Goal: Task Accomplishment & Management: Manage account settings

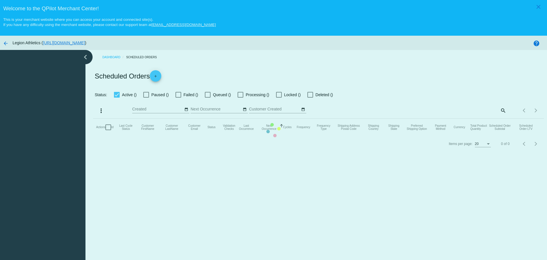
checkbox input "true"
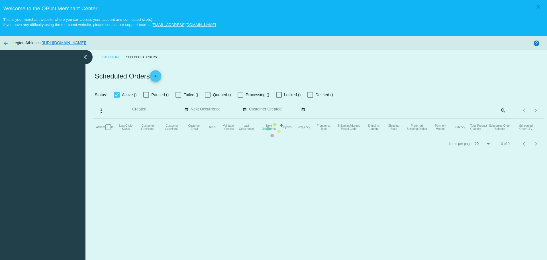
checkbox input "true"
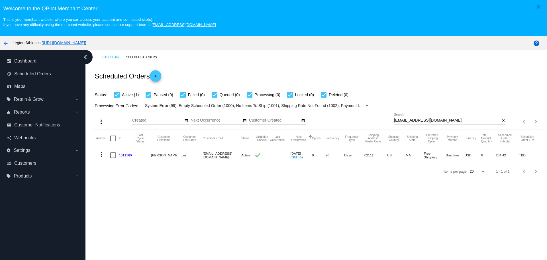
click at [450, 118] on input "[EMAIL_ADDRESS][DOMAIN_NAME]" at bounding box center [447, 120] width 106 height 5
paste input "johnscalzi@hot"
click at [97, 154] on button "more_vert" at bounding box center [101, 153] width 11 height 11
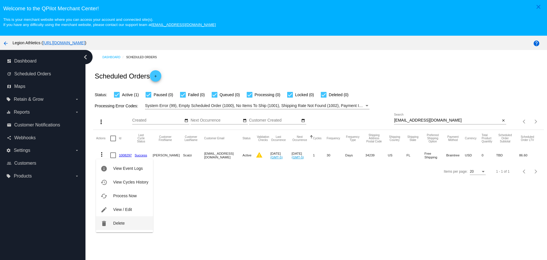
click at [119, 223] on span "Delete" at bounding box center [118, 223] width 11 height 5
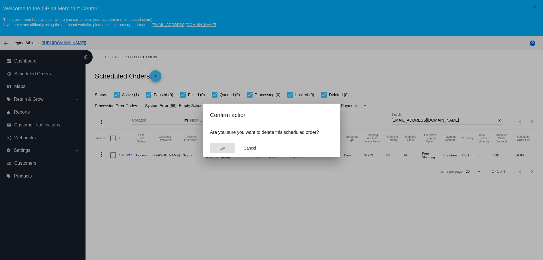
click at [223, 149] on span "OK" at bounding box center [222, 148] width 6 height 5
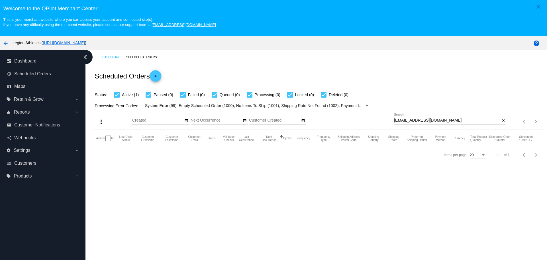
click at [436, 120] on input "[EMAIL_ADDRESS][DOMAIN_NAME]" at bounding box center [447, 120] width 106 height 5
paste input "nungestertd@g"
type input "[EMAIL_ADDRESS][DOMAIN_NAME]"
